Goal: Task Accomplishment & Management: Use online tool/utility

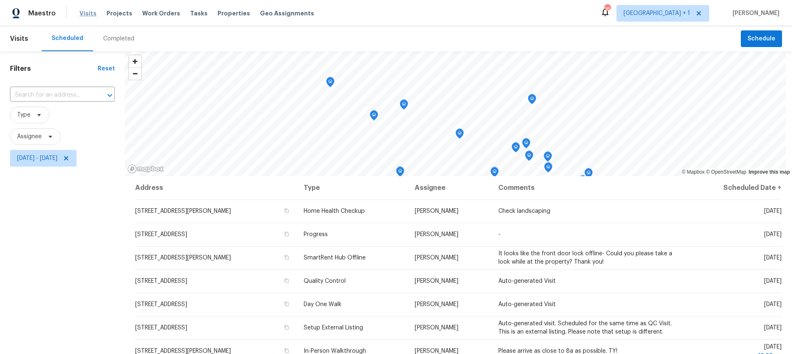
click at [89, 13] on span "Visits" at bounding box center [87, 13] width 17 height 8
click at [69, 156] on icon at bounding box center [66, 158] width 7 height 7
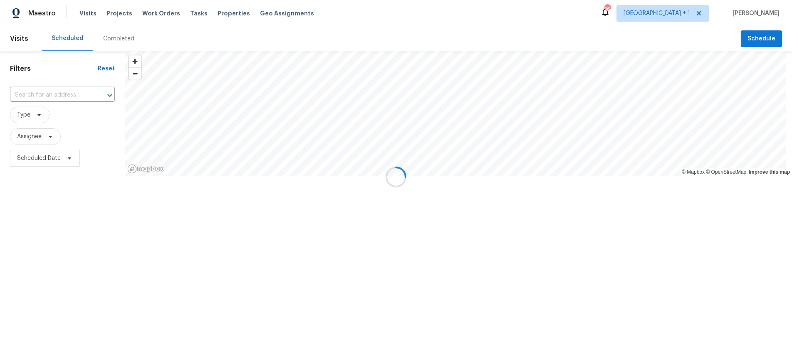
click at [21, 158] on div at bounding box center [396, 177] width 792 height 354
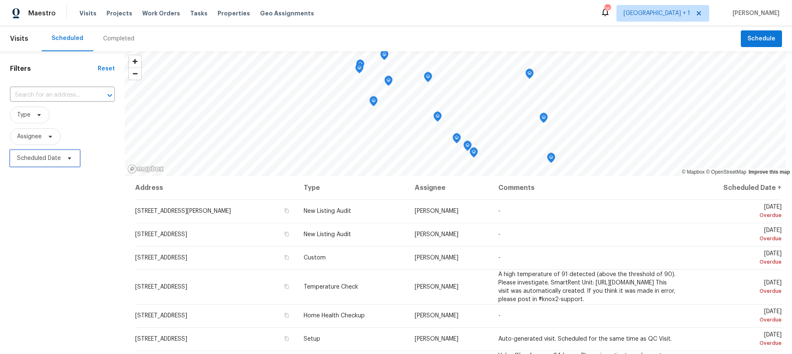
click at [39, 158] on span "Scheduled Date" at bounding box center [39, 158] width 44 height 8
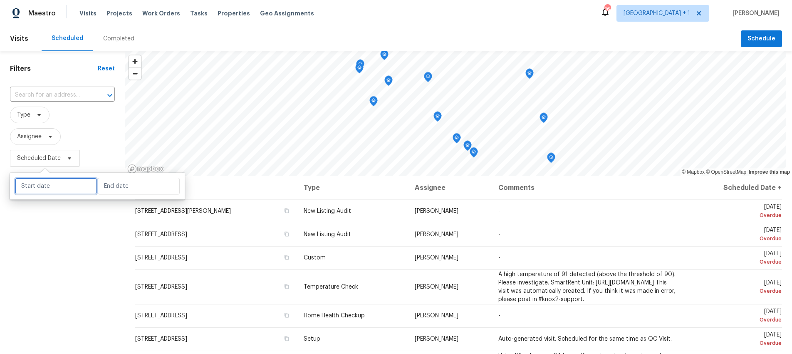
click at [45, 193] on input "text" at bounding box center [56, 186] width 82 height 17
select select "8"
select select "2025"
select select "9"
select select "2025"
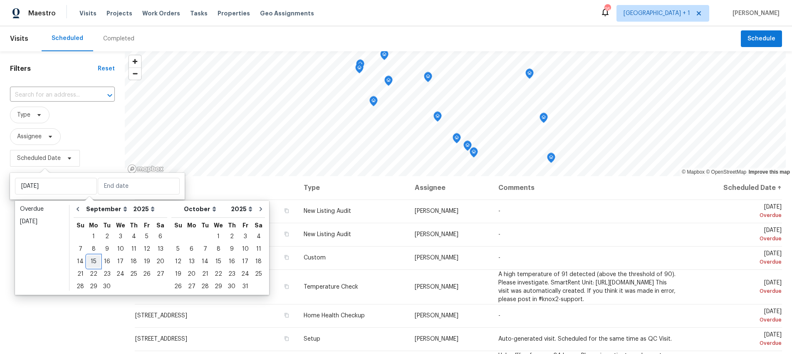
click at [87, 260] on div "15" at bounding box center [93, 261] width 13 height 12
type input "[DATE]"
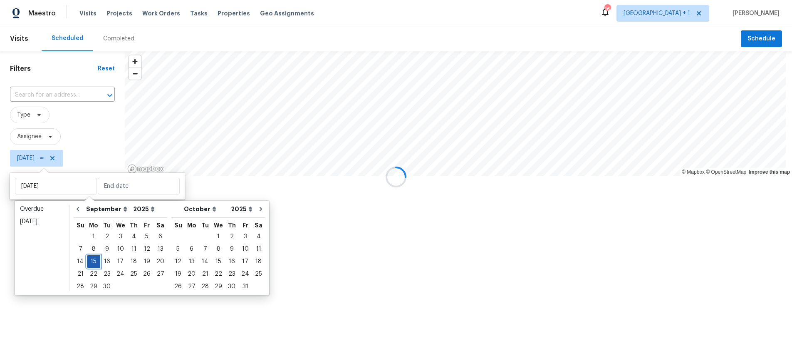
click at [87, 260] on div "15" at bounding box center [93, 261] width 13 height 12
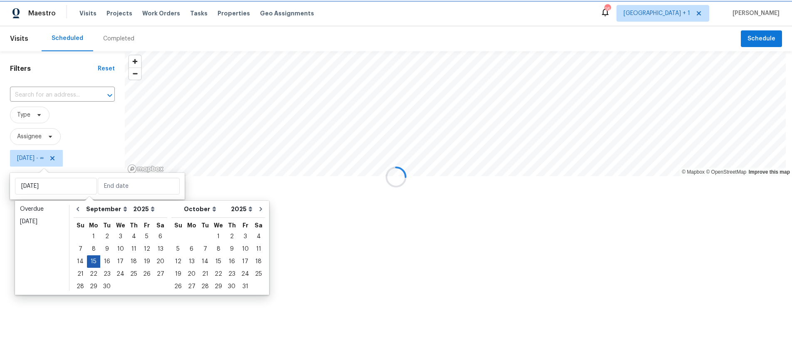
type input "[DATE]"
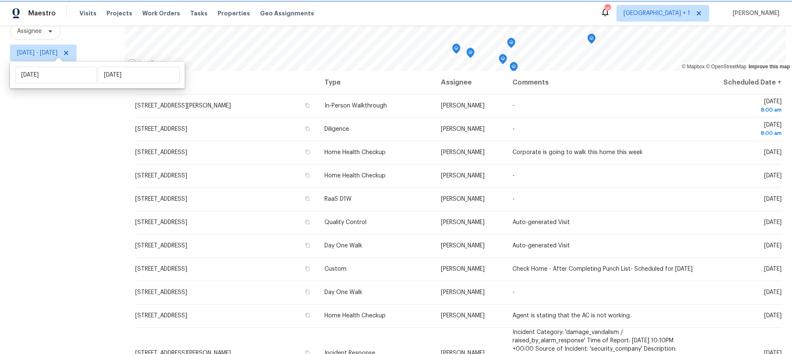
scroll to position [101, 0]
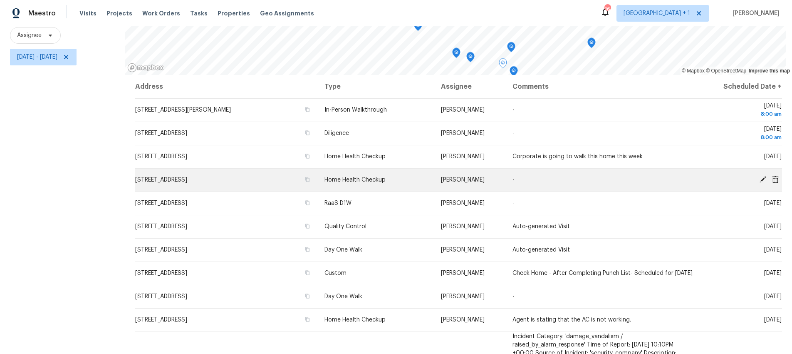
click at [759, 179] on icon at bounding box center [762, 179] width 7 height 7
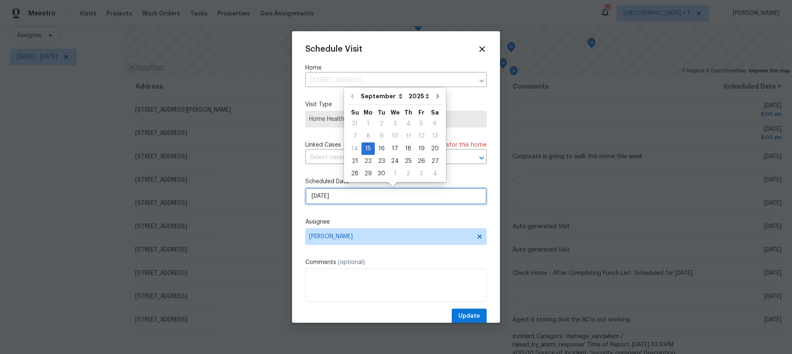
click at [352, 194] on input "9/15/2025" at bounding box center [395, 196] width 181 height 17
click at [382, 147] on div "16" at bounding box center [381, 149] width 13 height 12
type input "9/16/2025"
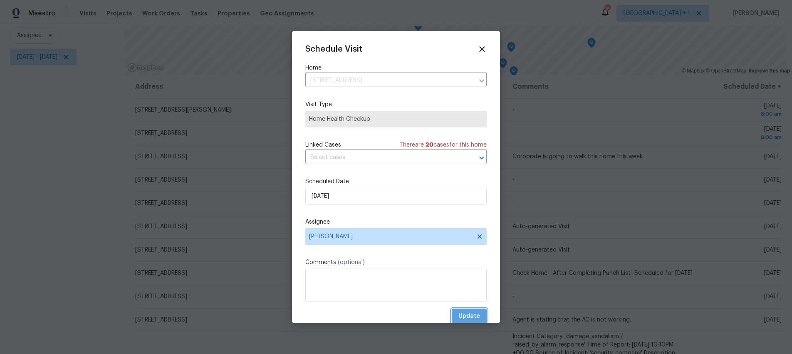
click at [468, 311] on span "Update" at bounding box center [469, 316] width 22 height 10
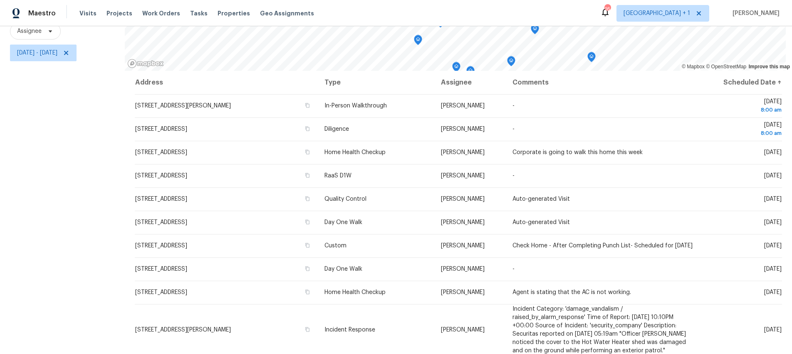
scroll to position [0, 0]
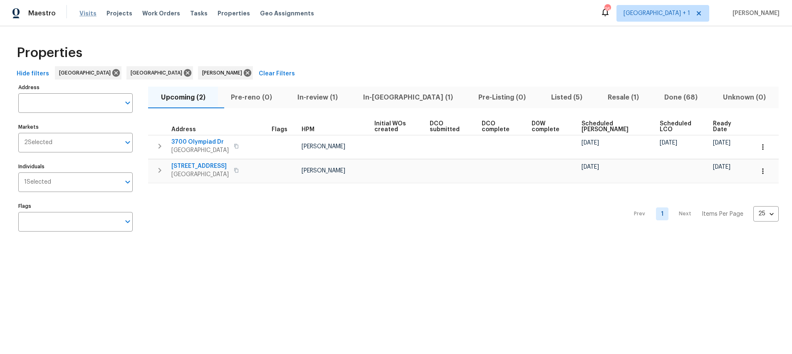
click at [87, 15] on span "Visits" at bounding box center [87, 13] width 17 height 8
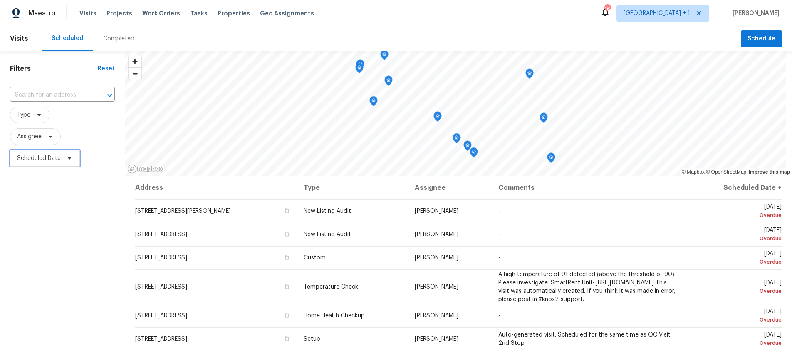
click at [36, 154] on span "Scheduled Date" at bounding box center [39, 158] width 44 height 8
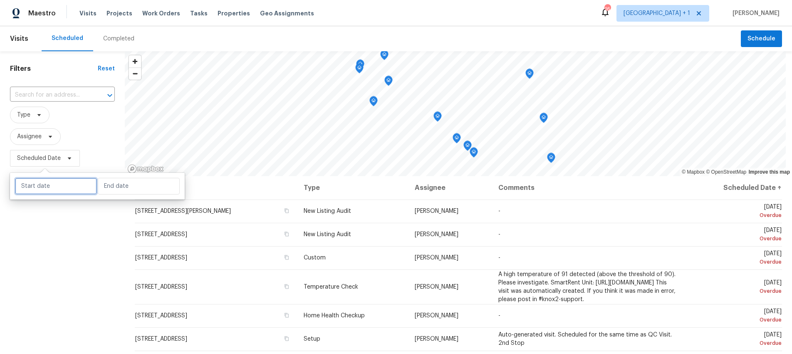
select select "8"
select select "2025"
select select "9"
select select "2025"
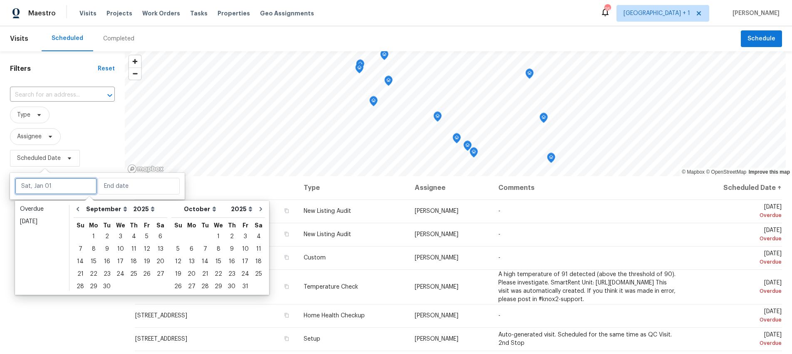
click at [48, 188] on input "text" at bounding box center [56, 186] width 82 height 17
click at [96, 260] on div "15" at bounding box center [93, 261] width 13 height 12
type input "[DATE]"
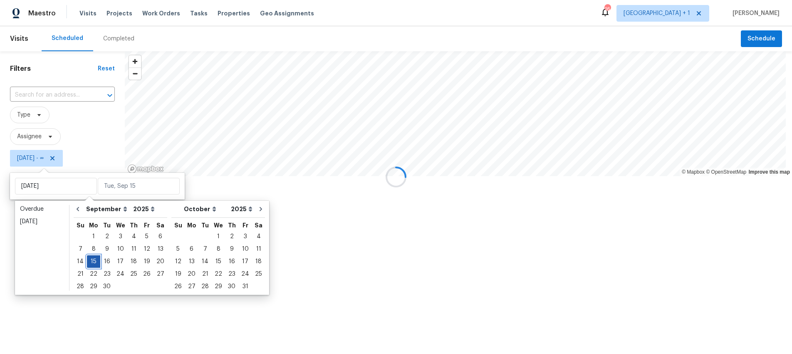
click at [95, 260] on div "15" at bounding box center [93, 261] width 13 height 12
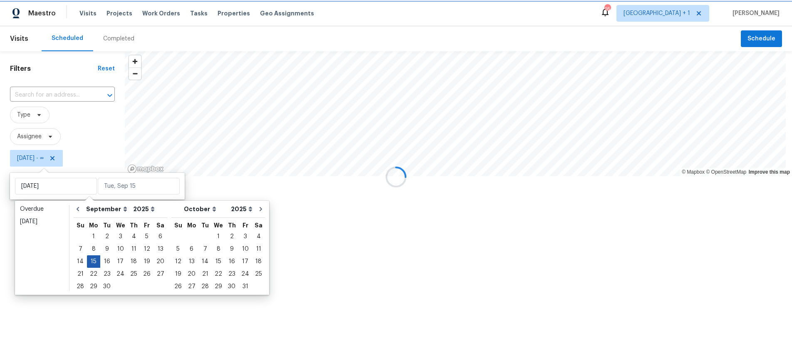
type input "[DATE]"
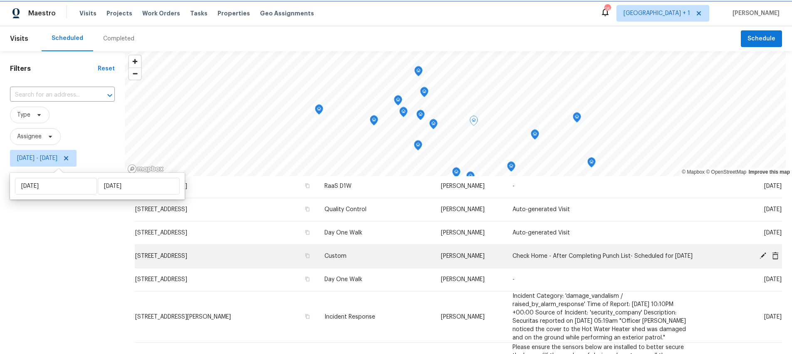
scroll to position [148, 0]
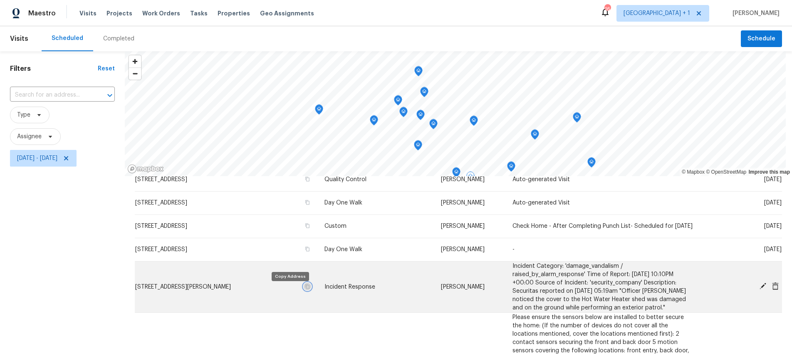
click at [305, 288] on icon "button" at bounding box center [307, 286] width 4 height 5
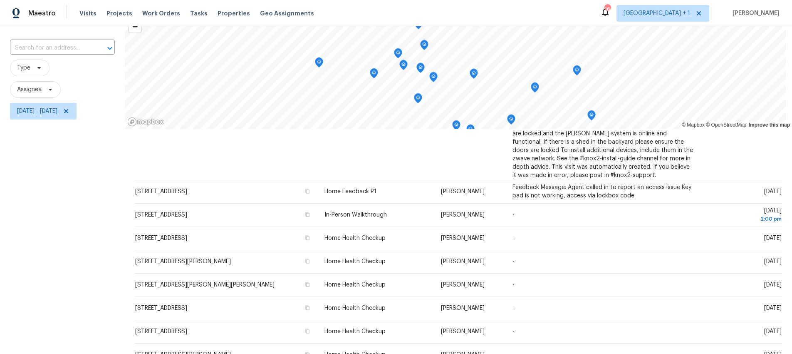
scroll to position [0, 0]
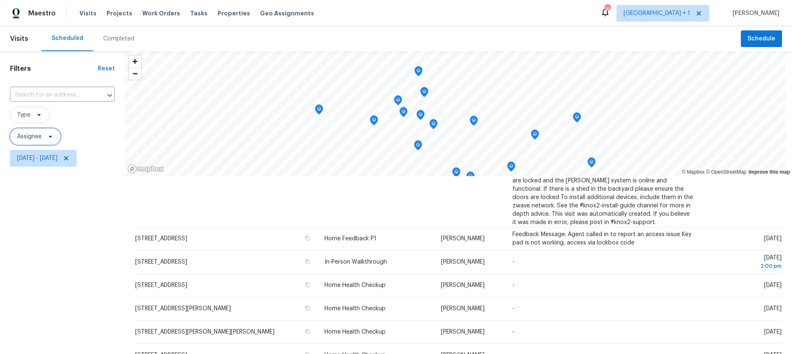
click at [40, 134] on span "Assignee" at bounding box center [29, 136] width 25 height 8
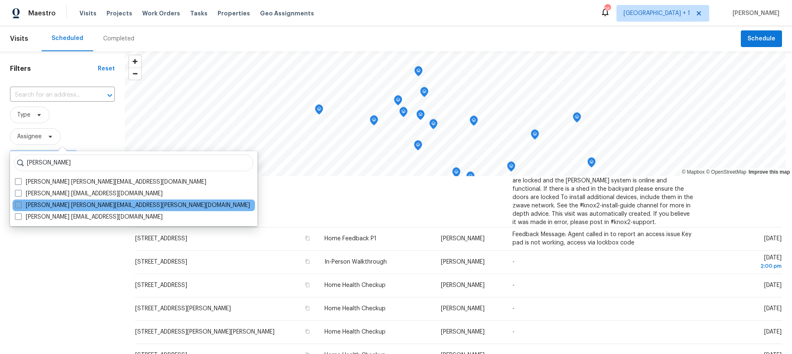
type input "Mirabella"
click at [44, 202] on label "Theodore Mirabella theodore.mirabella@opendoor.com" at bounding box center [132, 205] width 235 height 8
click at [20, 202] on input "Theodore Mirabella theodore.mirabella@opendoor.com" at bounding box center [17, 203] width 5 height 5
checkbox input "true"
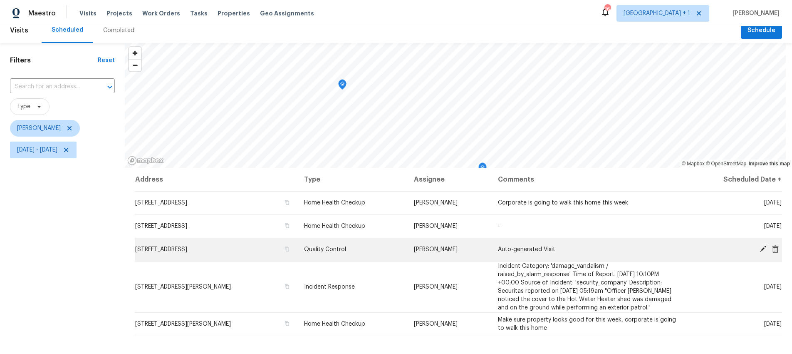
scroll to position [50, 0]
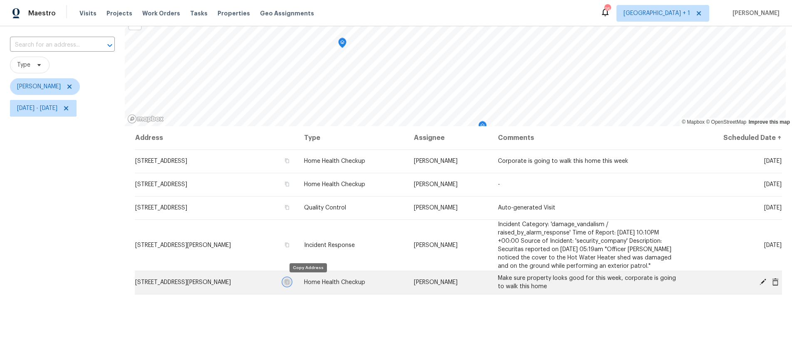
click at [289, 280] on icon "button" at bounding box center [287, 282] width 4 height 5
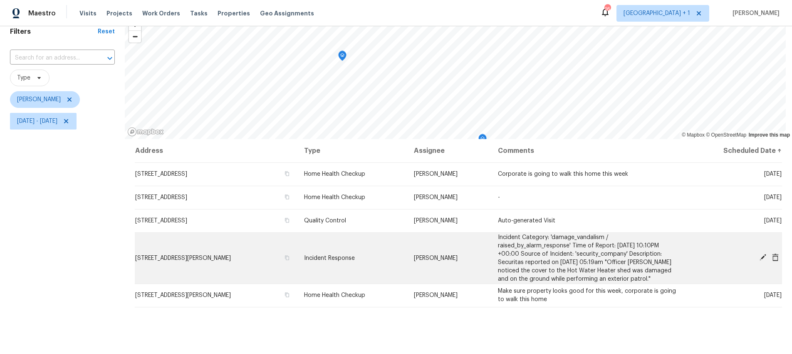
scroll to position [36, 0]
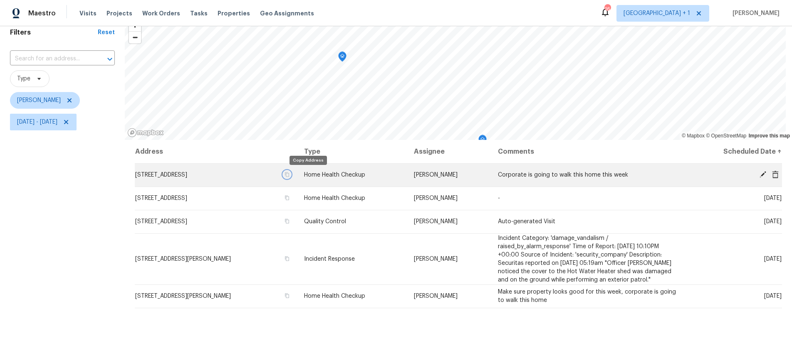
click at [289, 175] on icon "button" at bounding box center [287, 174] width 4 height 5
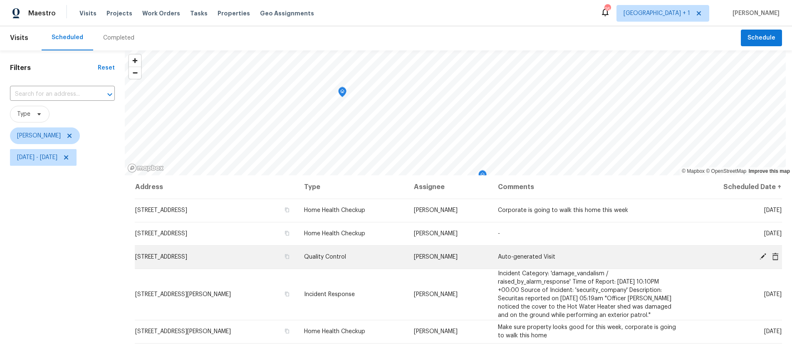
scroll to position [0, 0]
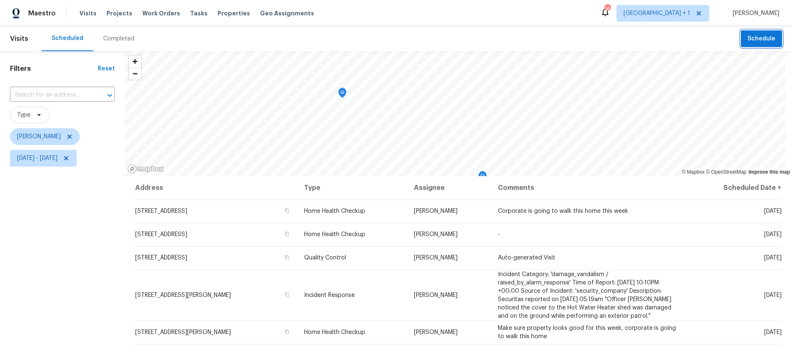
click at [752, 41] on span "Schedule" at bounding box center [761, 39] width 28 height 10
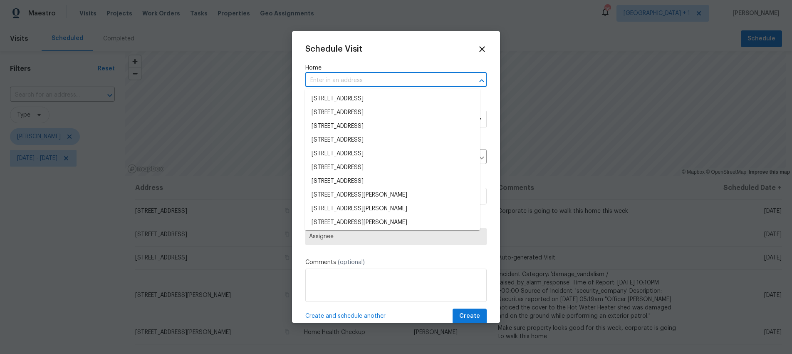
click at [336, 80] on input "text" at bounding box center [384, 80] width 158 height 13
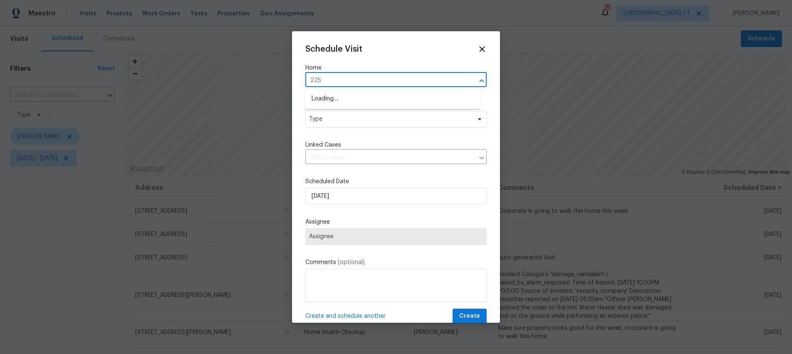
type input "2252"
click at [347, 128] on li "[STREET_ADDRESS]" at bounding box center [392, 126] width 175 height 14
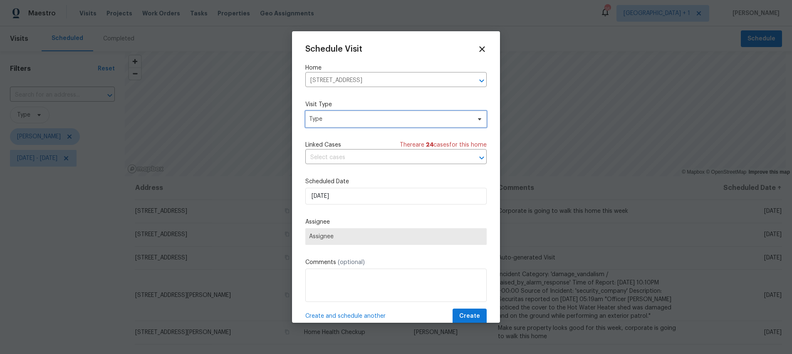
click at [344, 120] on span "Type" at bounding box center [390, 119] width 162 height 8
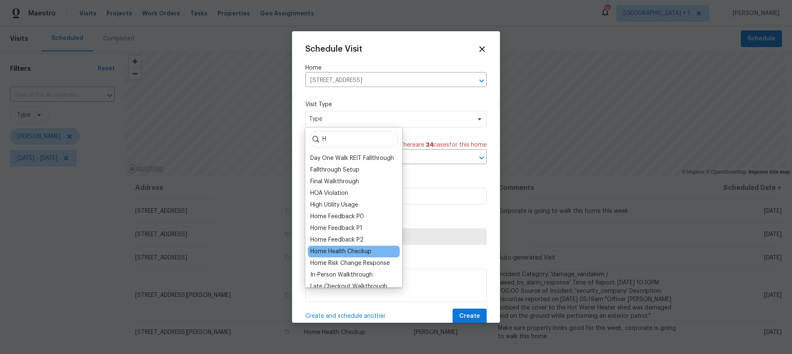
type input "H"
click at [353, 250] on div "Home Health Checkup" at bounding box center [340, 251] width 61 height 8
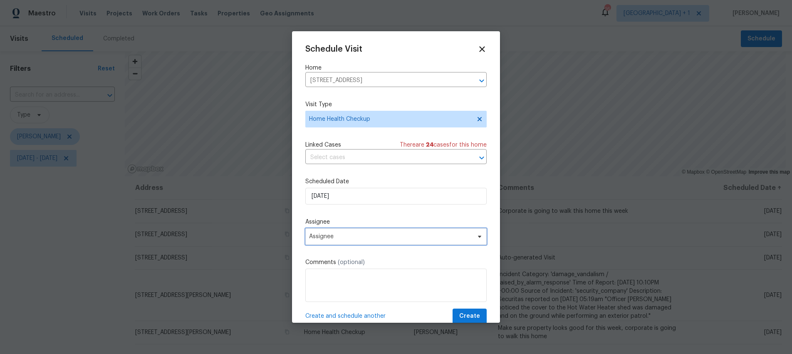
click at [345, 236] on span "Assignee" at bounding box center [390, 236] width 163 height 7
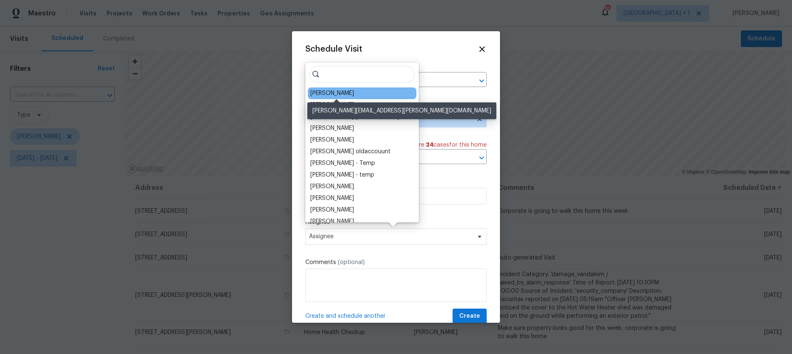
click at [328, 96] on div "[PERSON_NAME]" at bounding box center [332, 93] width 44 height 8
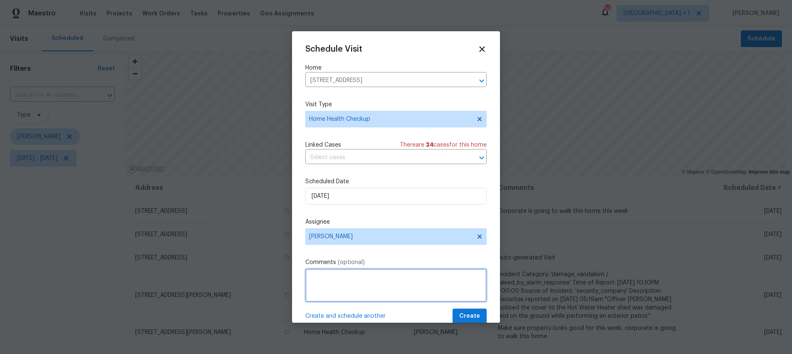
click at [339, 273] on textarea at bounding box center [395, 284] width 181 height 33
type textarea "Agent is stating that the AC is not working."
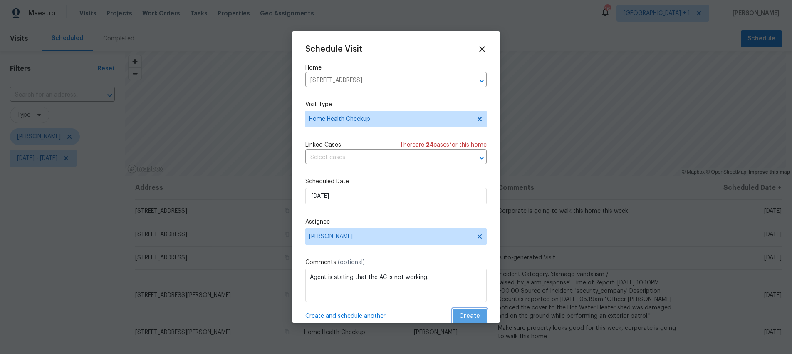
click at [475, 316] on button "Create" at bounding box center [470, 315] width 34 height 15
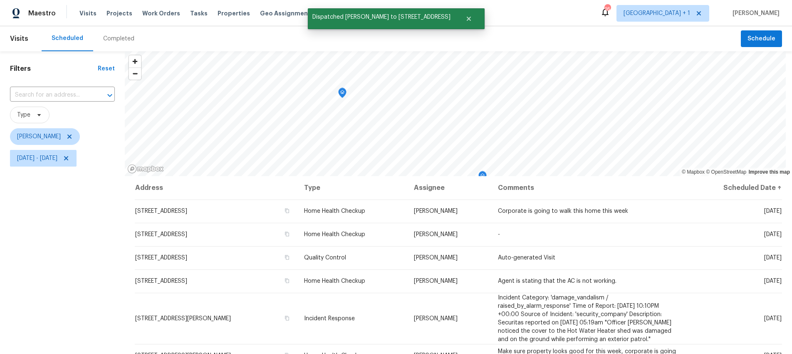
click at [64, 252] on div "Filters Reset ​ Type Theodore Mirabella Mon, Sep 15 - Mon, Sep 15" at bounding box center [62, 255] width 125 height 408
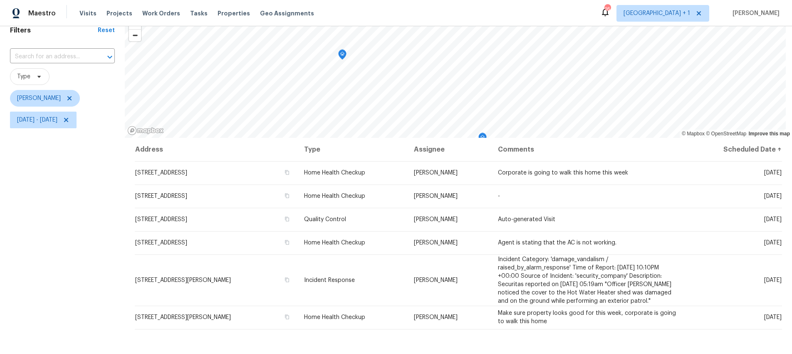
scroll to position [37, 0]
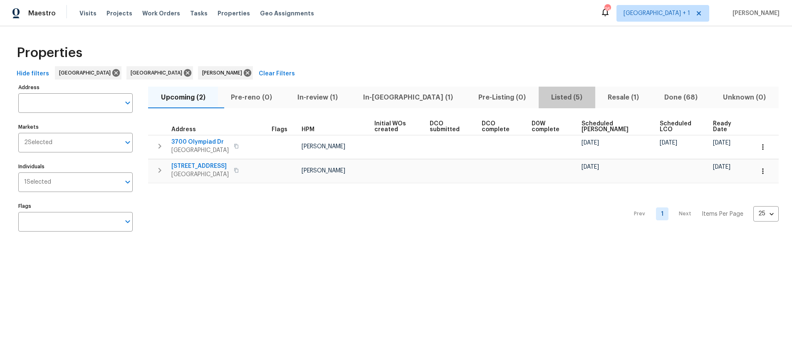
click at [544, 96] on span "Listed (5)" at bounding box center [567, 98] width 47 height 12
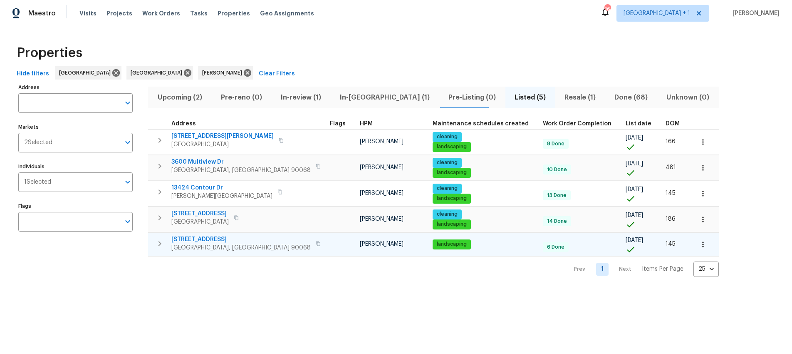
click at [316, 242] on icon "button" at bounding box center [318, 243] width 5 height 5
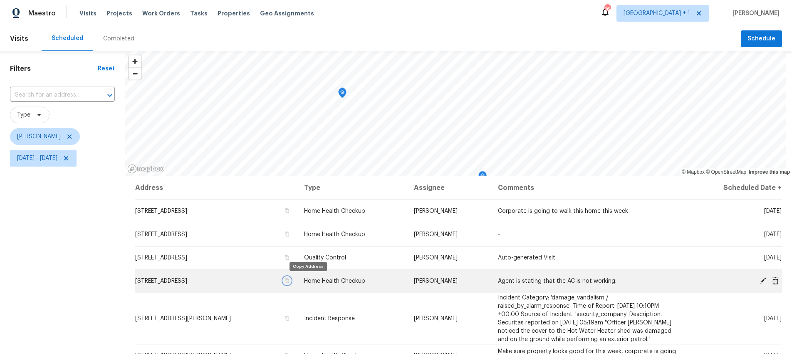
click at [289, 280] on icon "button" at bounding box center [286, 280] width 5 height 5
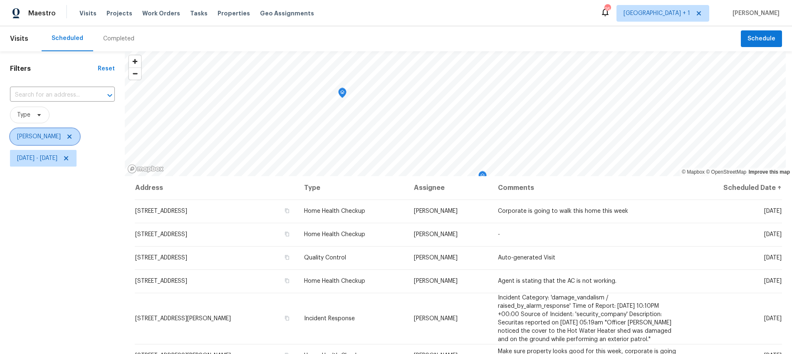
click at [73, 135] on icon at bounding box center [69, 136] width 7 height 7
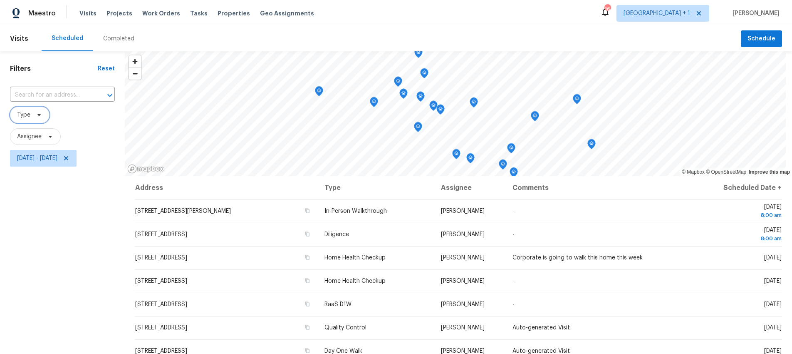
click at [36, 116] on icon at bounding box center [39, 114] width 7 height 7
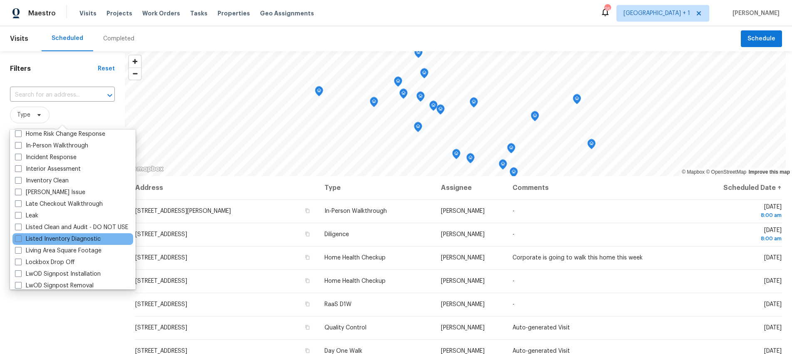
scroll to position [309, 0]
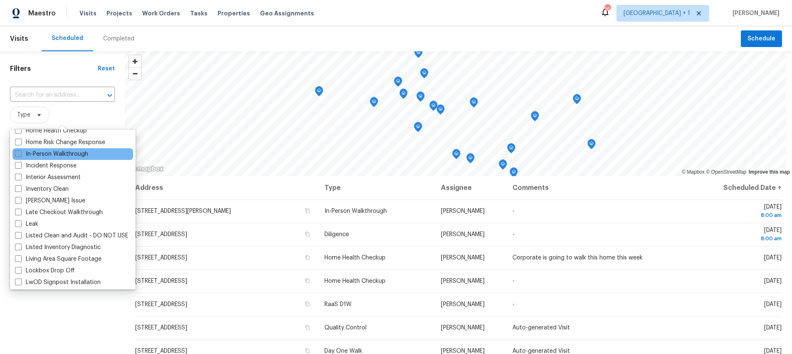
click at [20, 155] on span at bounding box center [18, 153] width 7 height 7
click at [20, 155] on input "In-Person Walkthrough" at bounding box center [17, 152] width 5 height 5
checkbox input "true"
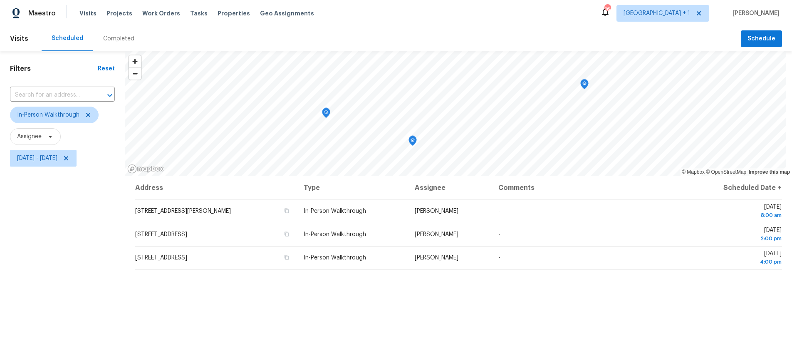
click at [223, 304] on div "Address Type Assignee Comments Scheduled Date ↑ [STREET_ADDRESS][PERSON_NAME][P…" at bounding box center [458, 317] width 667 height 283
click at [45, 267] on div "Filters Reset ​ In-Person Walkthrough Assignee [DATE] - [DATE]" at bounding box center [62, 255] width 125 height 408
